Goal: Task Accomplishment & Management: Manage account settings

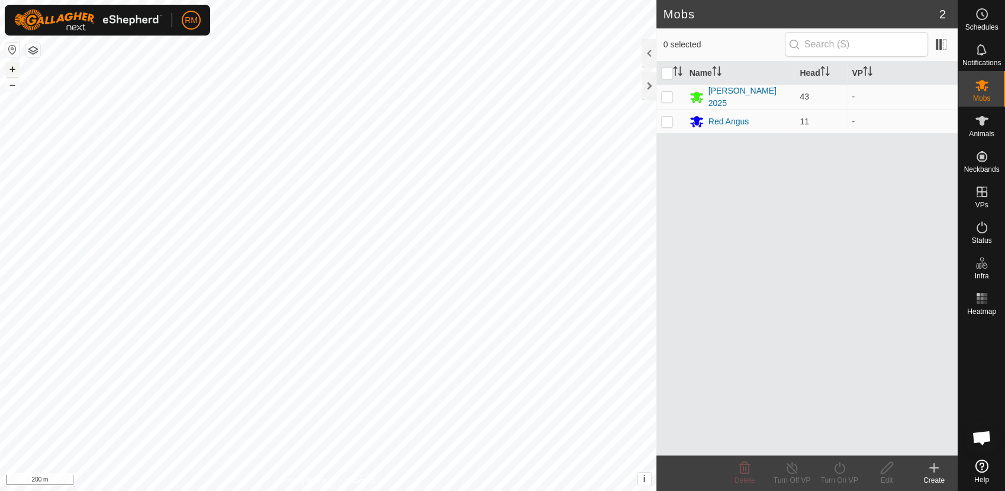
click at [12, 72] on button "+" at bounding box center [12, 69] width 14 height 14
click at [988, 121] on icon at bounding box center [982, 121] width 14 height 14
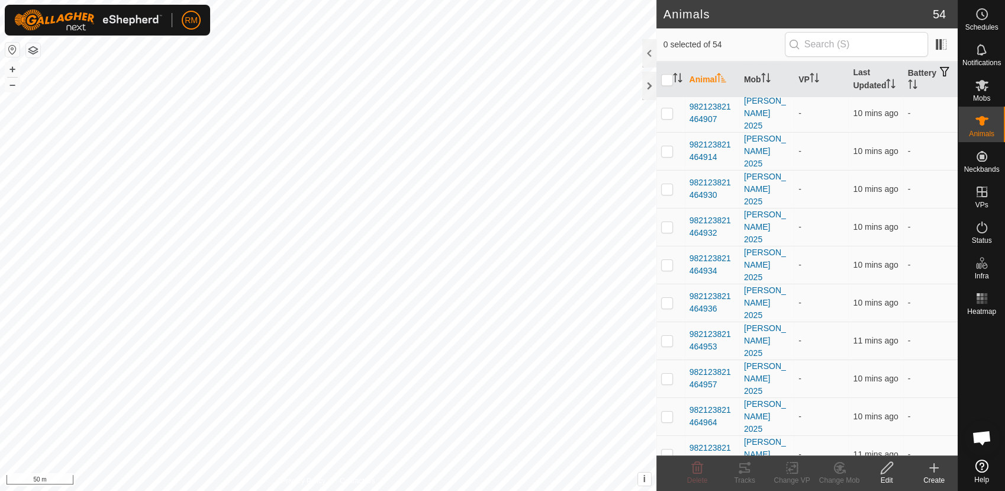
scroll to position [884, 0]
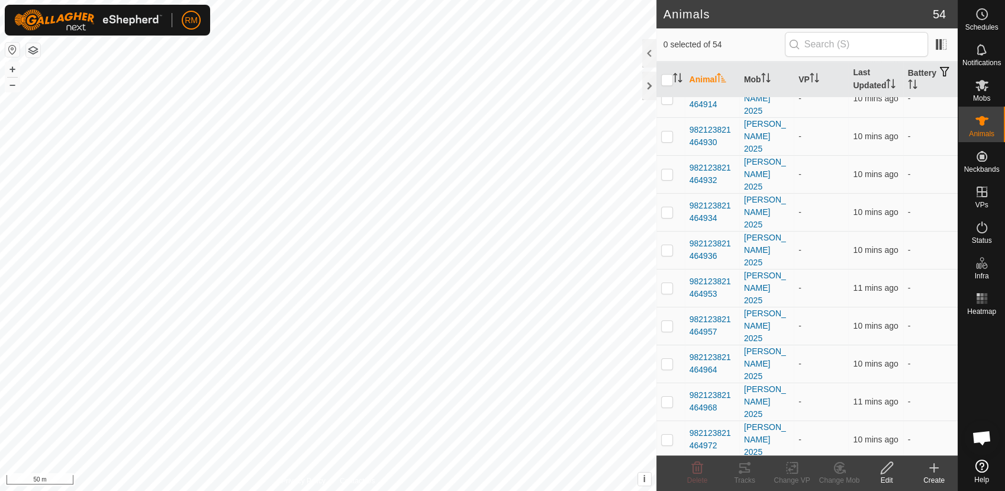
checkbox input "true"
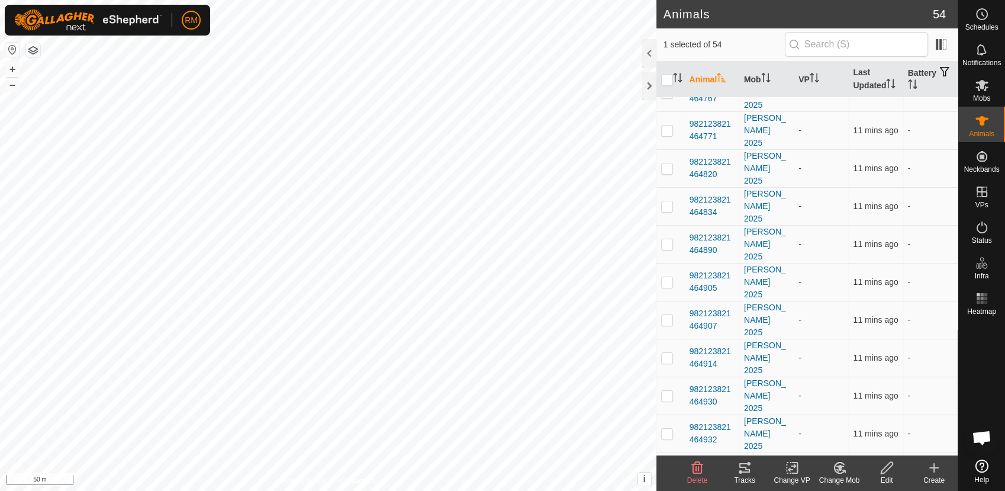
scroll to position [620, 0]
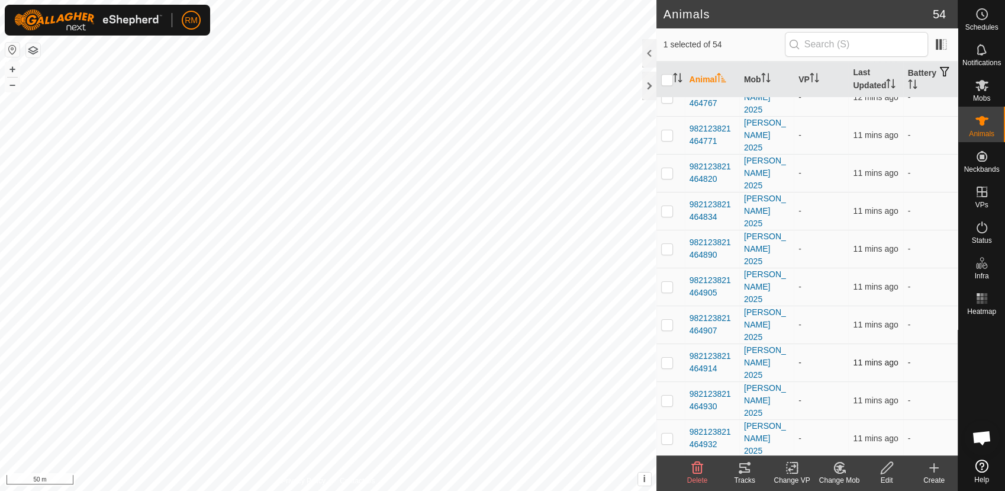
click at [670, 357] on p-checkbox at bounding box center [667, 361] width 12 height 9
checkbox input "true"
click at [10, 66] on button "+" at bounding box center [12, 69] width 14 height 14
click at [607, 0] on html "RM Schedules Notifications Mobs Animals Neckbands VPs Status Infra Heatmap Help…" at bounding box center [502, 245] width 1005 height 491
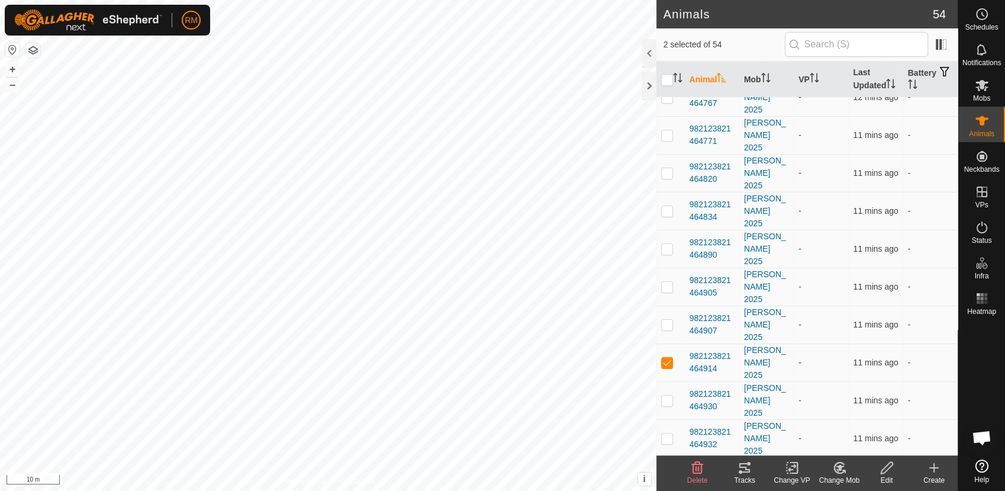
click at [530, 0] on html "RM Schedules Notifications Mobs Animals Neckbands VPs Status Infra Heatmap Help…" at bounding box center [502, 245] width 1005 height 491
click at [543, 0] on html "RM Schedules Notifications Mobs Animals Neckbands VPs Status Infra Heatmap Help…" at bounding box center [502, 245] width 1005 height 491
drag, startPoint x: 543, startPoint y: -35, endPoint x: 14, endPoint y: 86, distance: 542.7
click at [14, 86] on button "–" at bounding box center [12, 85] width 14 height 14
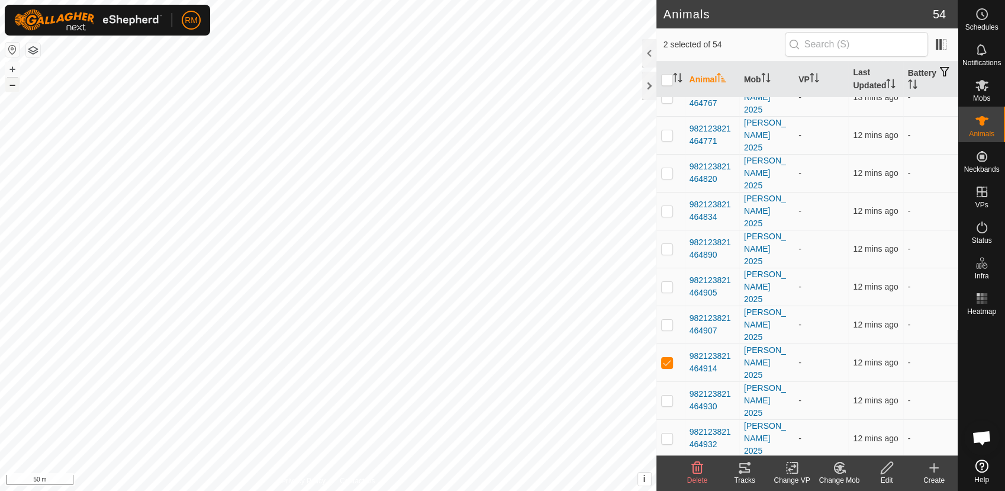
click at [14, 86] on button "–" at bounding box center [12, 85] width 14 height 14
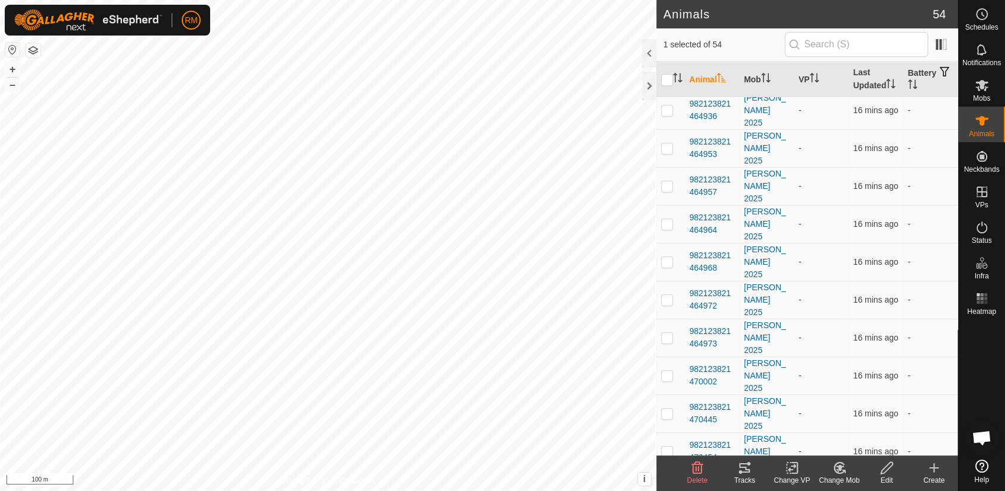
checkbox input "false"
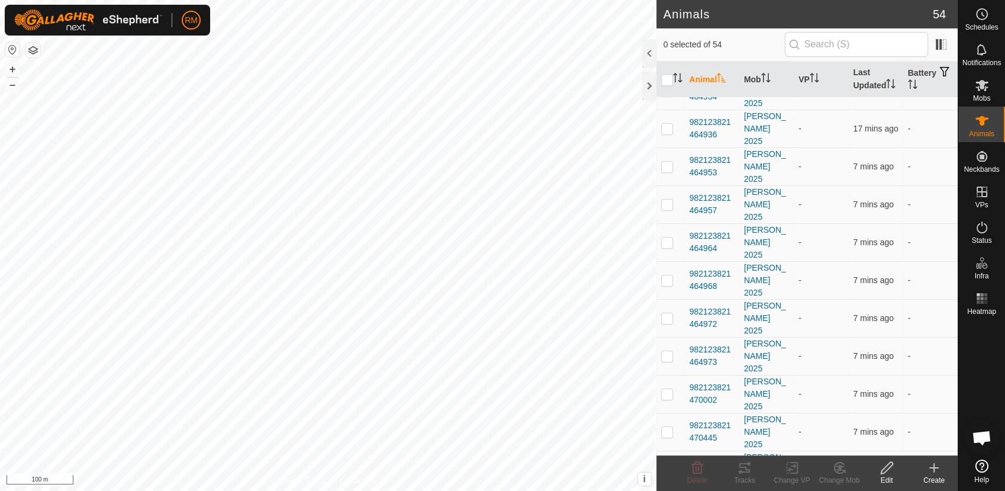
click at [981, 463] on icon at bounding box center [981, 465] width 13 height 13
